Goal: Transaction & Acquisition: Purchase product/service

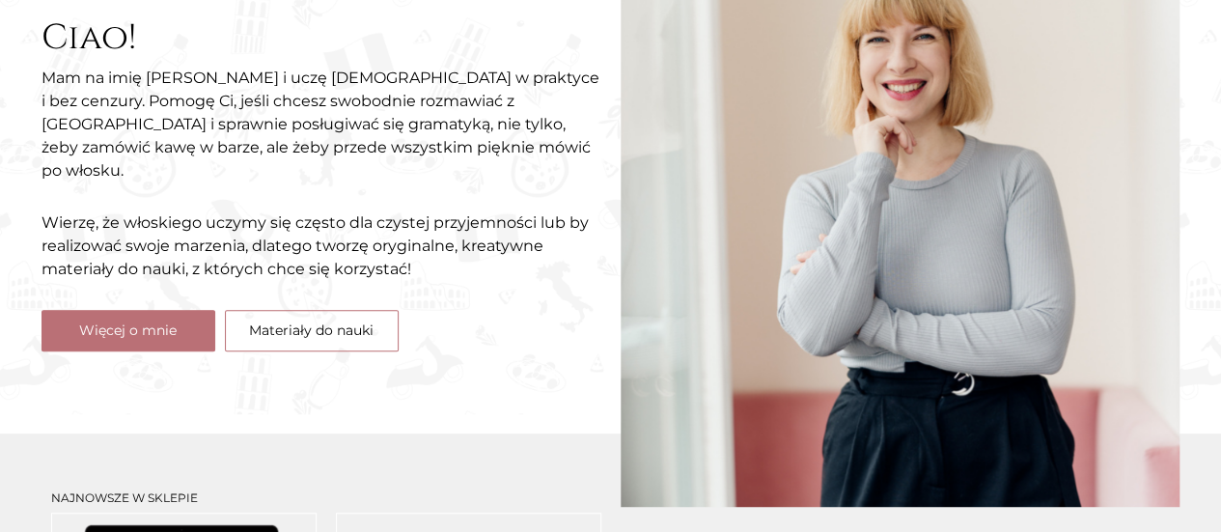
scroll to position [290, 0]
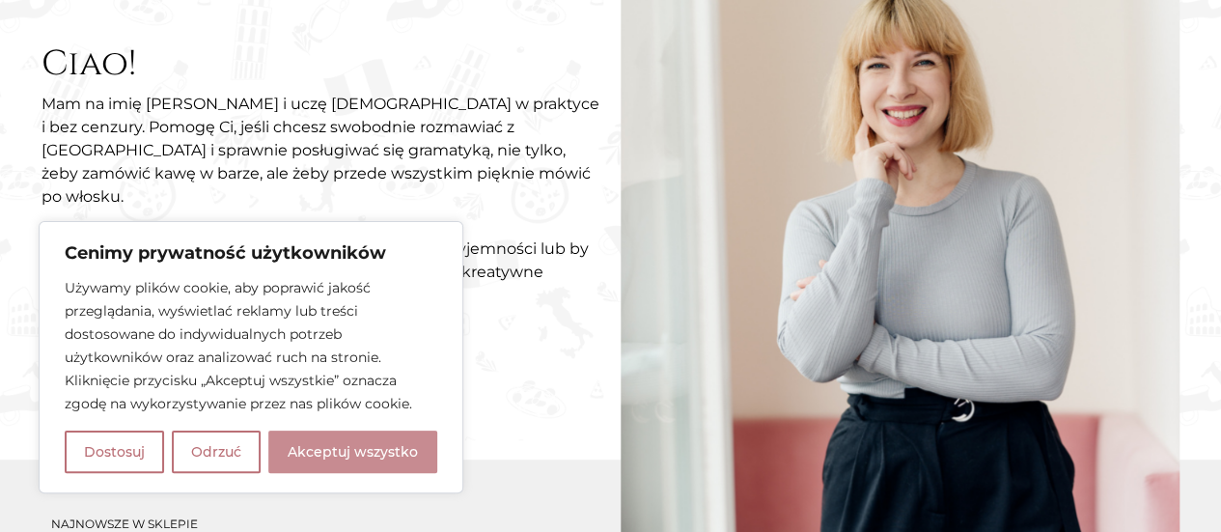
click at [334, 457] on button "Akceptuj wszystko" at bounding box center [352, 451] width 169 height 42
checkbox input "true"
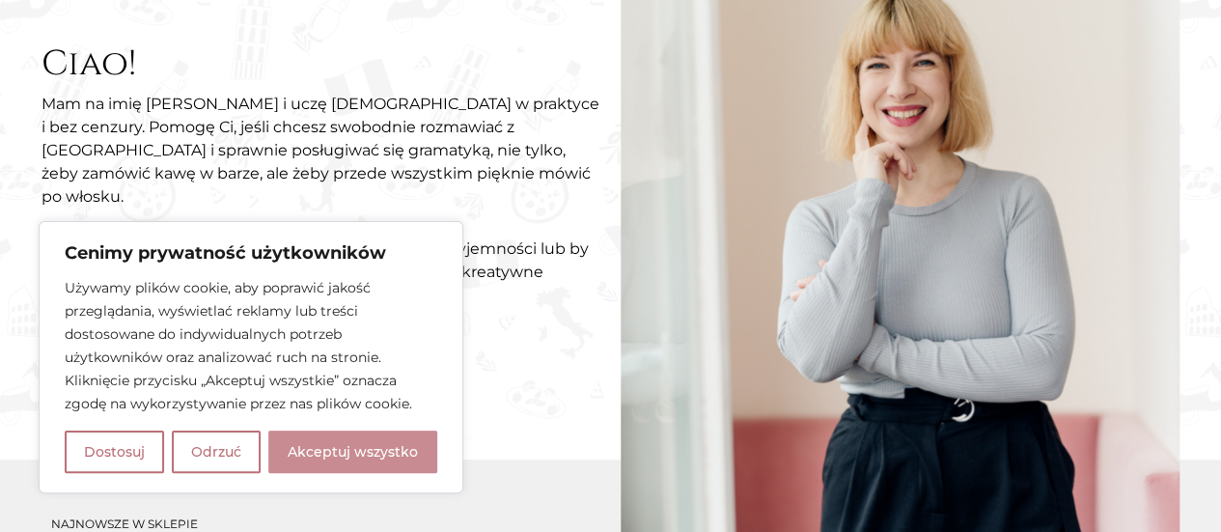
checkbox input "true"
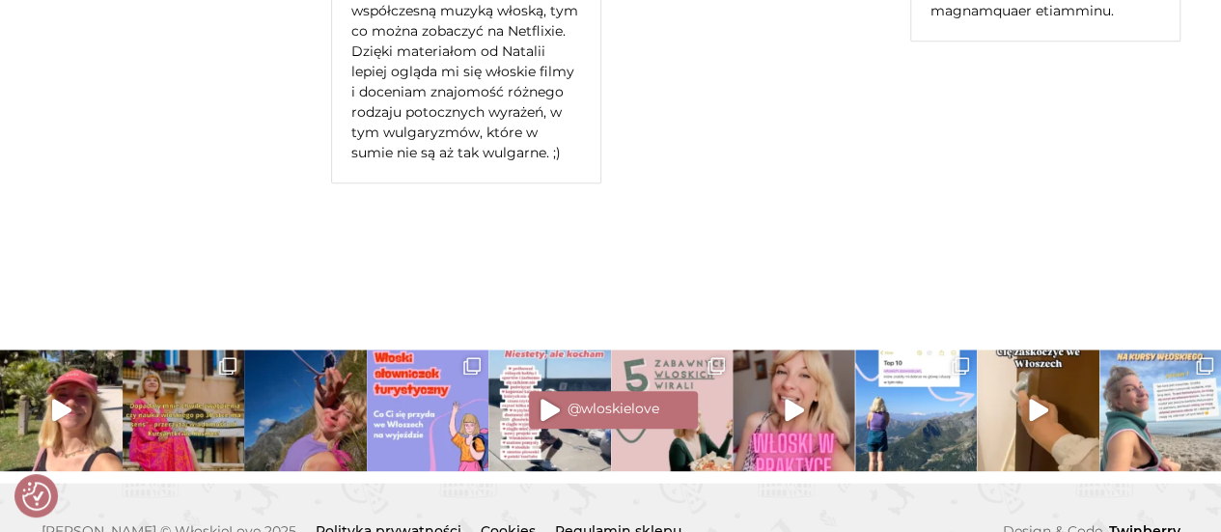
scroll to position [0, 0]
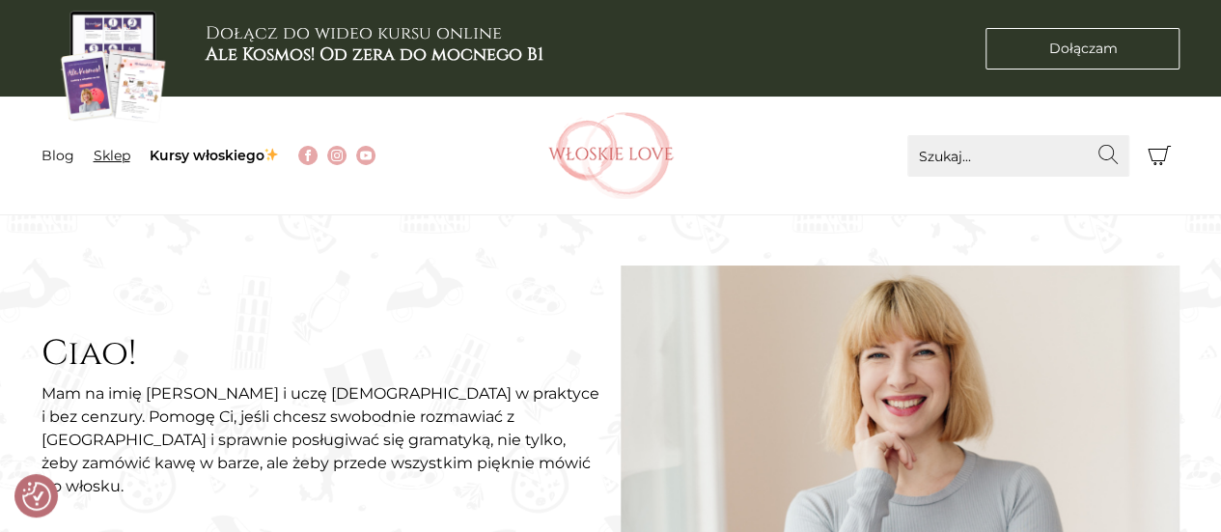
click at [112, 157] on link "Sklep" at bounding box center [112, 155] width 37 height 17
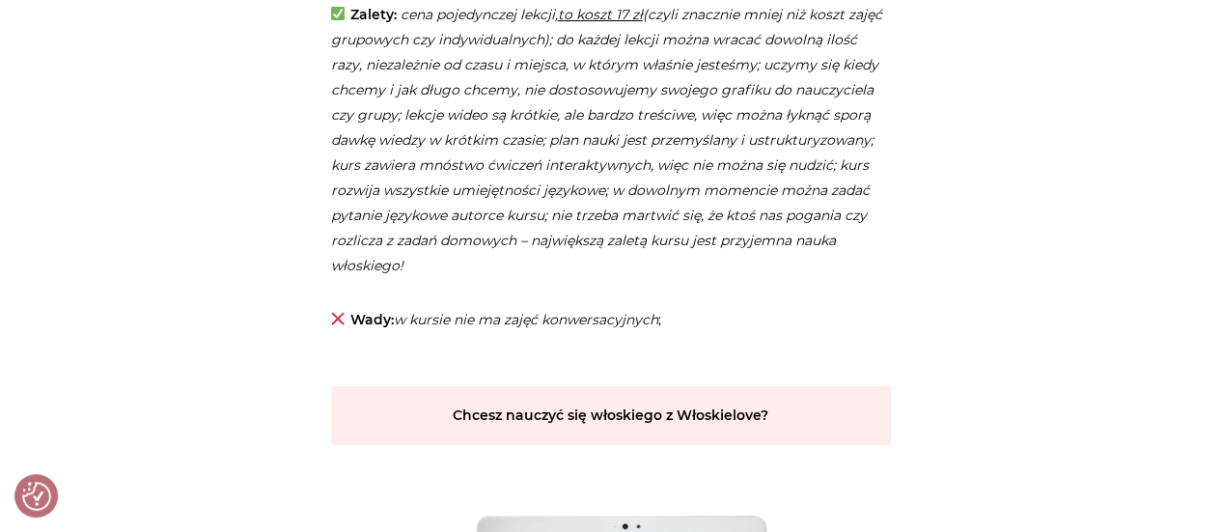
scroll to position [3957, 0]
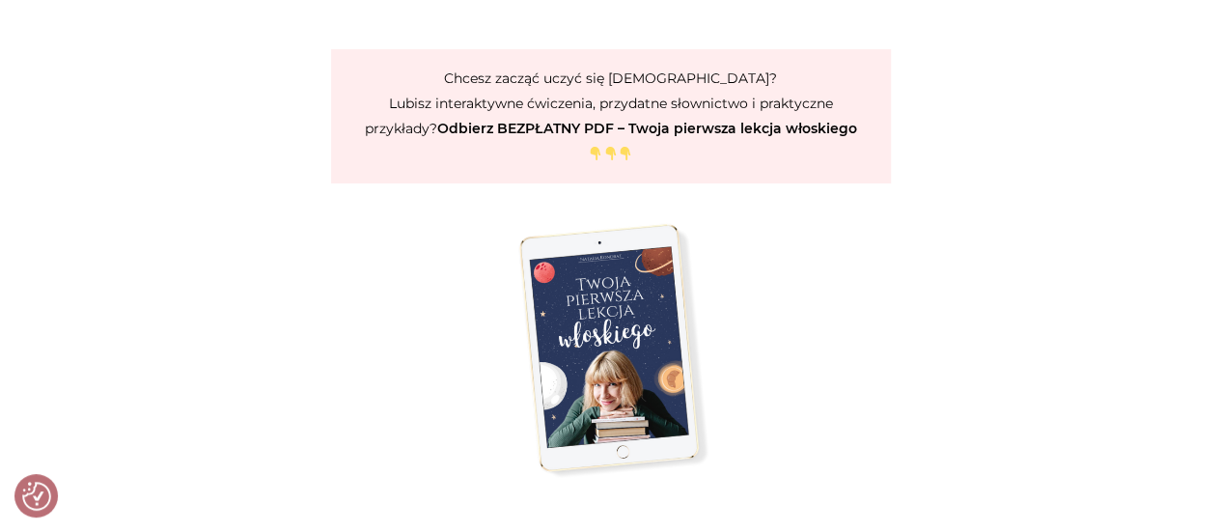
scroll to position [3667, 0]
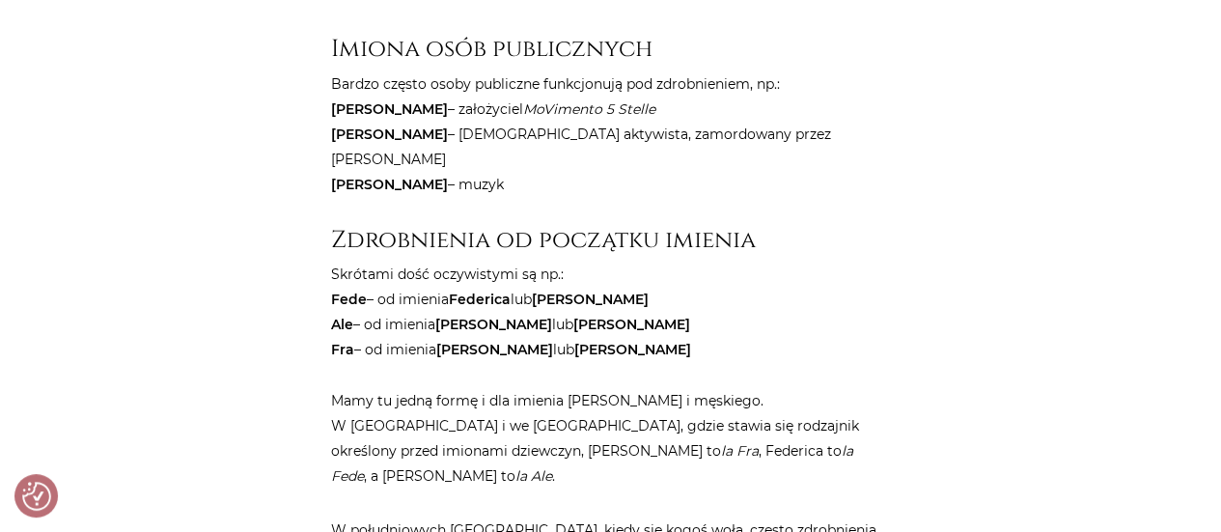
scroll to position [1930, 0]
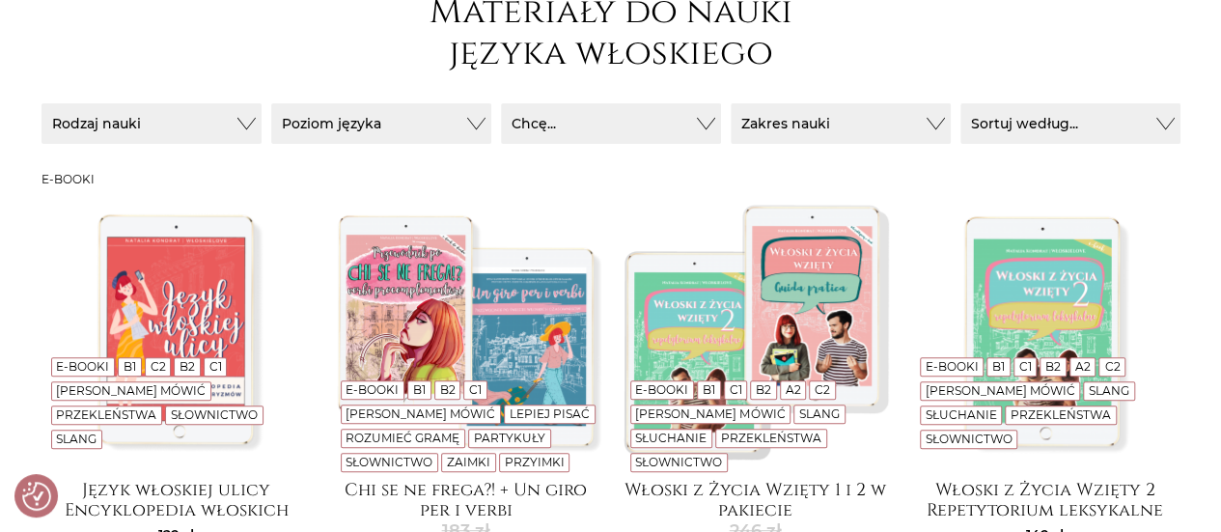
scroll to position [97, 0]
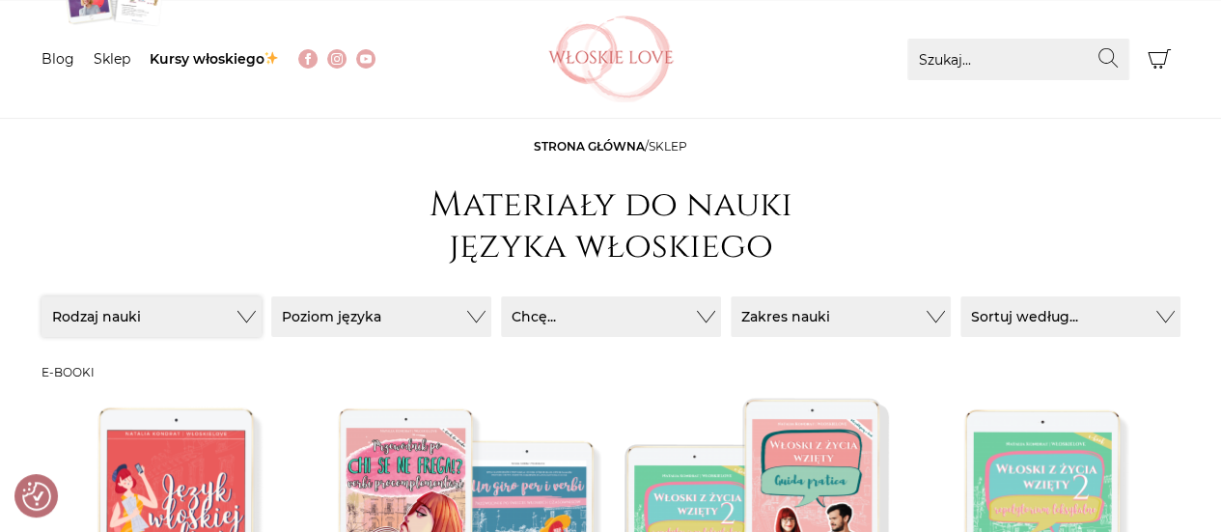
click at [223, 318] on button "Rodzaj nauki" at bounding box center [152, 316] width 220 height 41
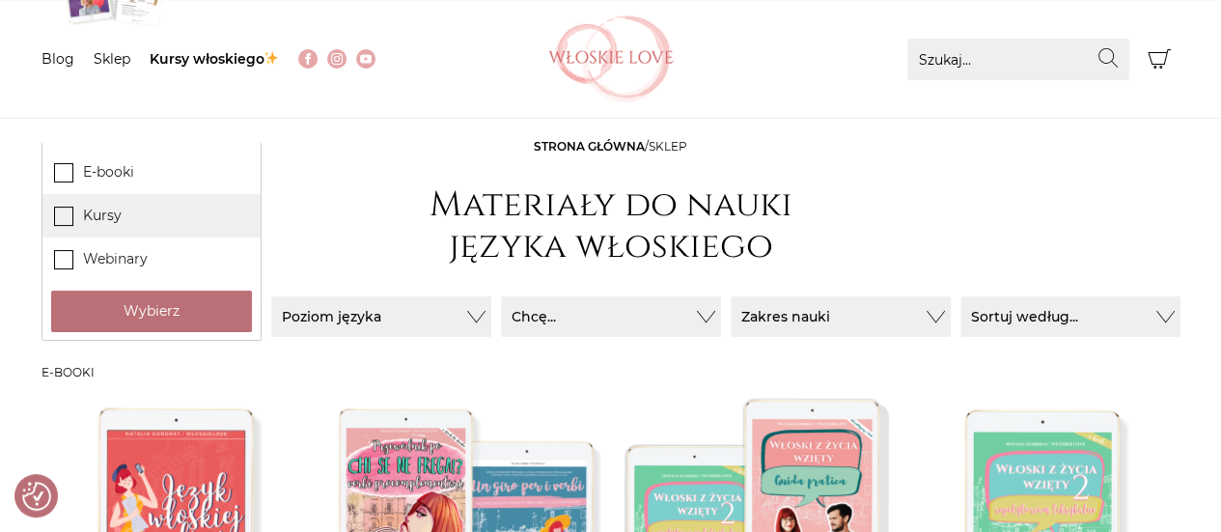
click at [146, 219] on label "Kursy" at bounding box center [151, 215] width 218 height 43
click at [0, 0] on input "Kursy" at bounding box center [0, 0] width 0 height 0
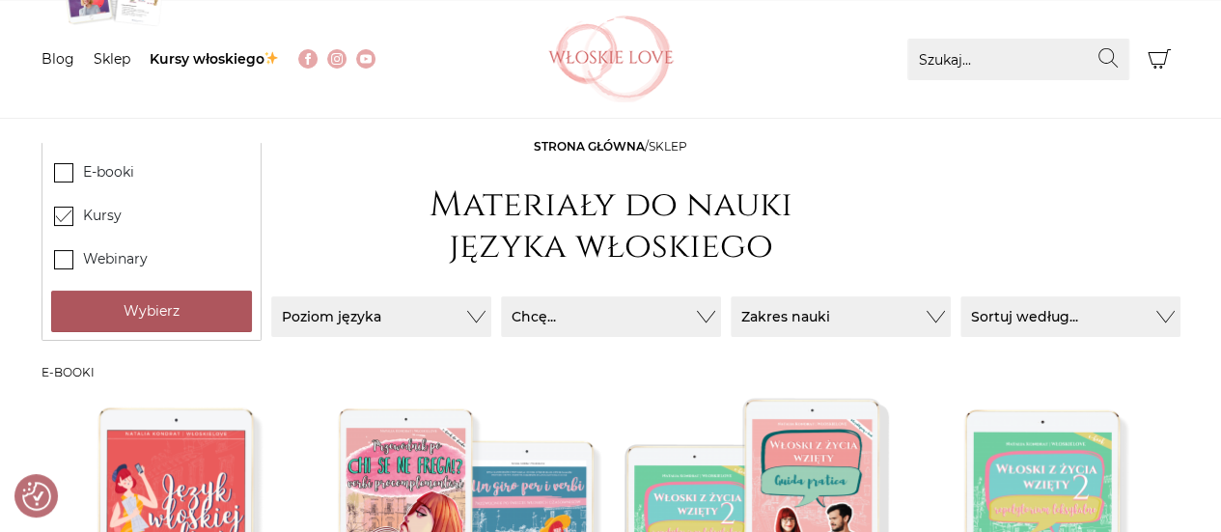
click at [208, 329] on button "Wybierz" at bounding box center [151, 312] width 201 height 42
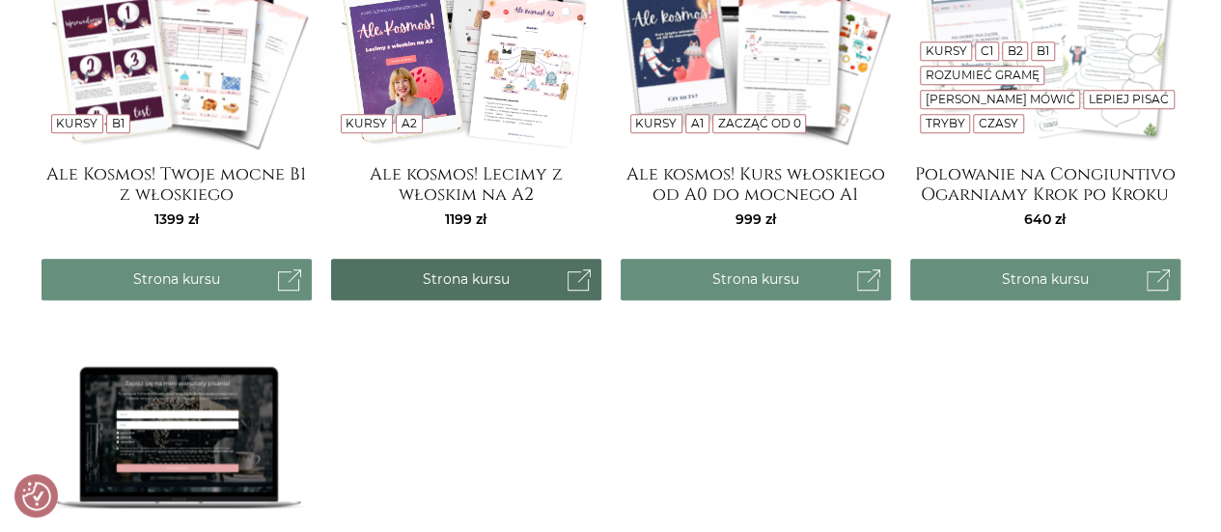
scroll to position [676, 0]
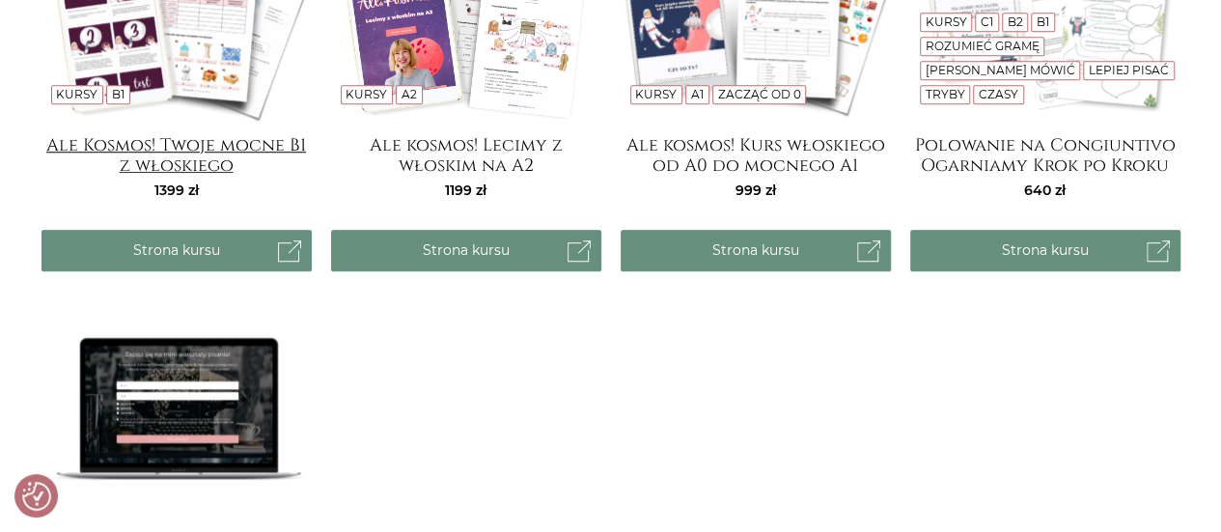
click at [291, 149] on h4 "Ale Kosmos! Twoje mocne B1 z włoskiego" at bounding box center [177, 154] width 270 height 39
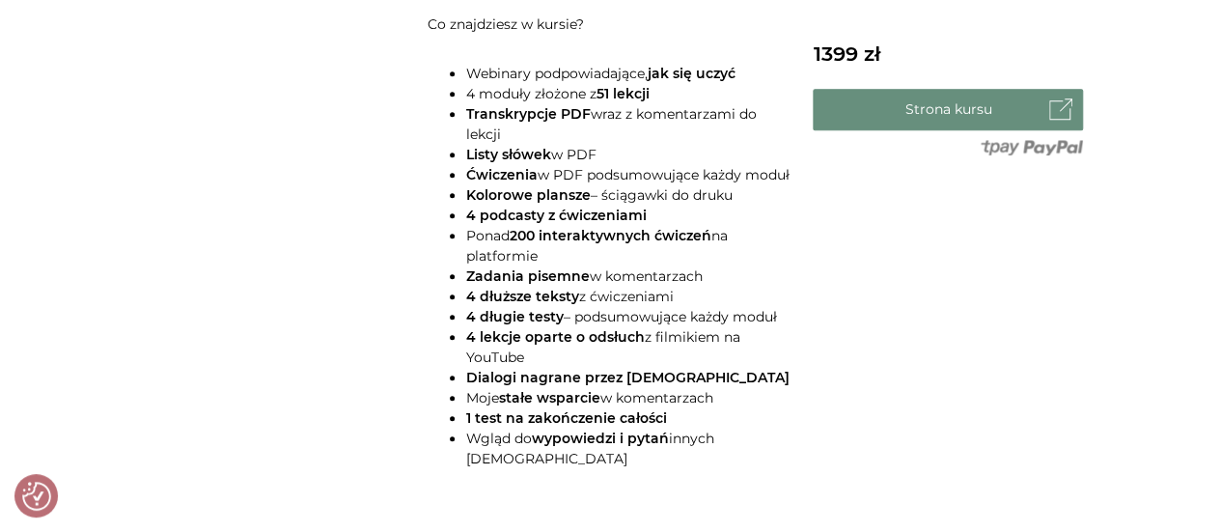
scroll to position [869, 0]
